Goal: Task Accomplishment & Management: Complete application form

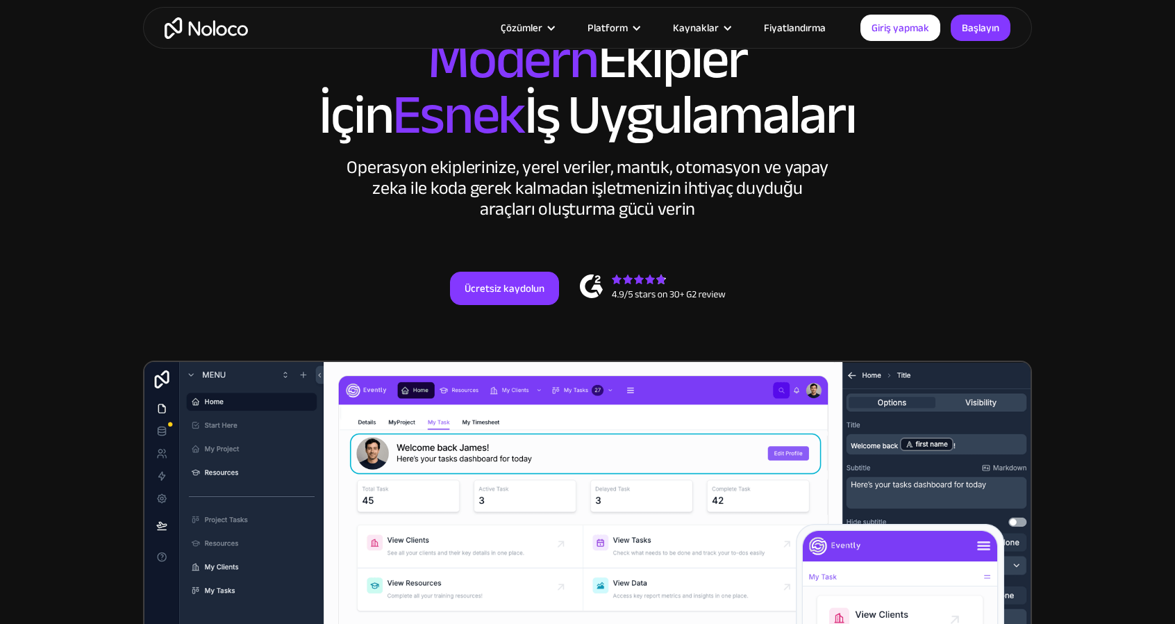
scroll to position [208, 0]
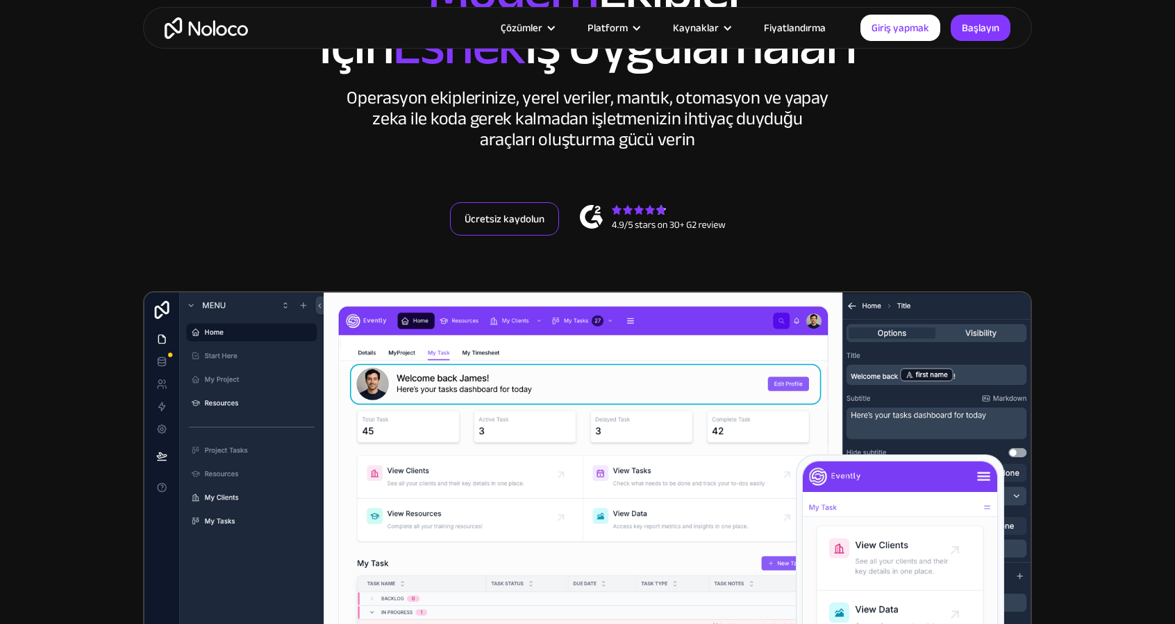
click at [508, 228] on link "Ücretsiz kaydolun" at bounding box center [504, 218] width 109 height 33
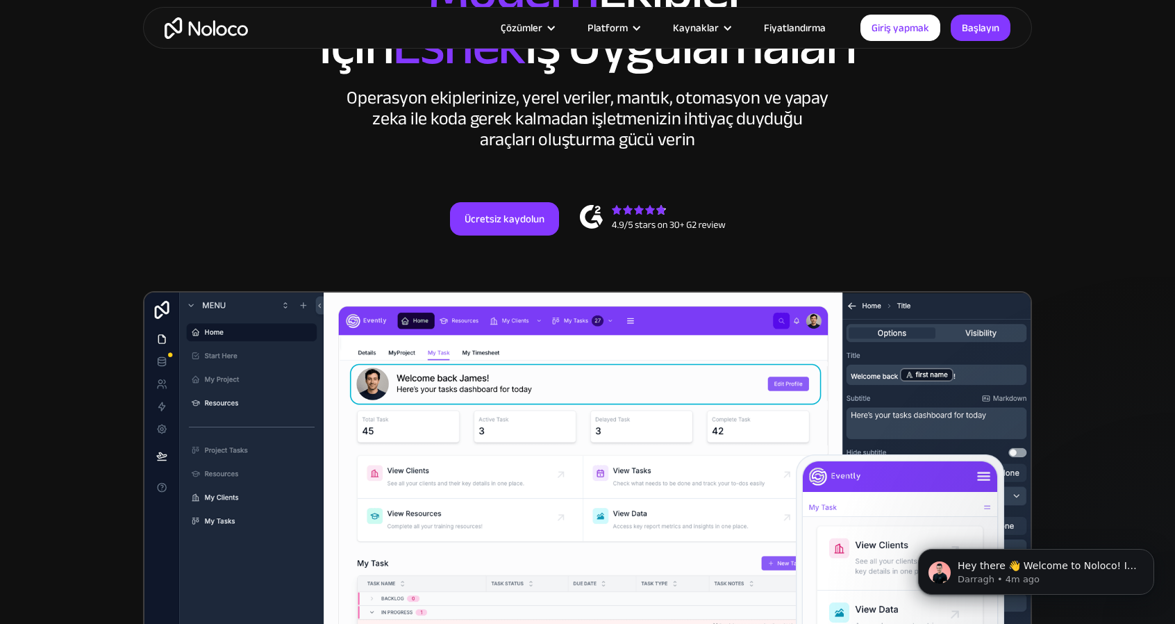
scroll to position [0, 0]
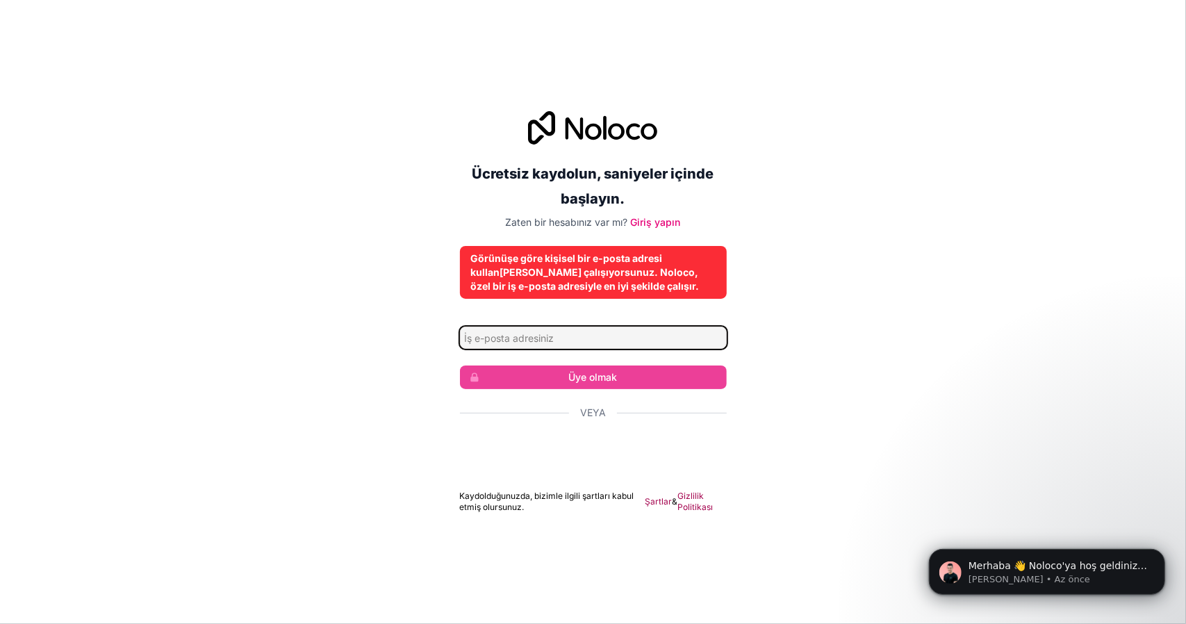
click at [542, 335] on input "E-posta adresi" at bounding box center [593, 337] width 267 height 22
drag, startPoint x: 847, startPoint y: 411, endPoint x: 839, endPoint y: 411, distance: 8.3
click at [844, 411] on div "Ücretsiz kaydolun, saniyeler içinde başlayın. Zaten bir hesabınız var mı? Giriş…" at bounding box center [593, 312] width 1186 height 440
drag, startPoint x: 554, startPoint y: 338, endPoint x: 559, endPoint y: 332, distance: 7.9
click at [554, 338] on input "E-posta adresi" at bounding box center [593, 337] width 267 height 22
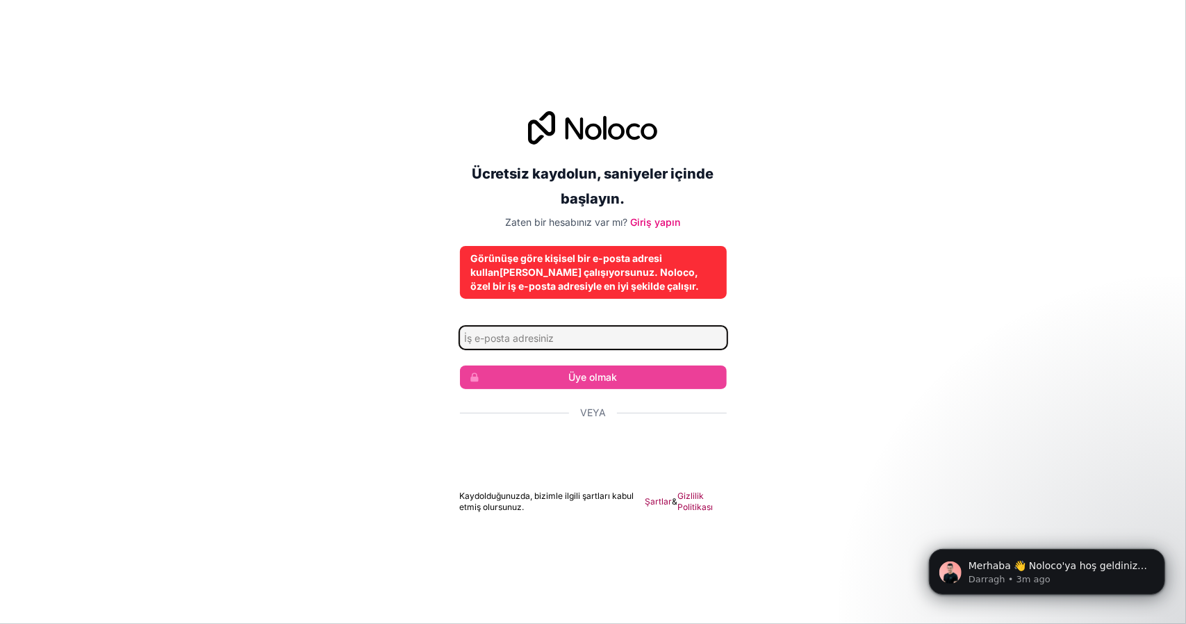
click at [591, 338] on input "E-posta adresi" at bounding box center [593, 337] width 267 height 22
type input "muhammedemintastemir@gmail.com"
drag, startPoint x: 653, startPoint y: 344, endPoint x: 397, endPoint y: 349, distance: 255.6
click at [436, 349] on div "Ücretsiz kaydolun, saniyeler içinde başlayın. Zaten bir hesabınız var mı? Giriş…" at bounding box center [593, 312] width 1186 height 440
click at [433, 373] on div "Ücretsiz kaydolun, saniyeler içinde başlayın. Zaten bir hesabınız var mı? Giriş…" at bounding box center [593, 312] width 1186 height 440
